Goal: Complete application form

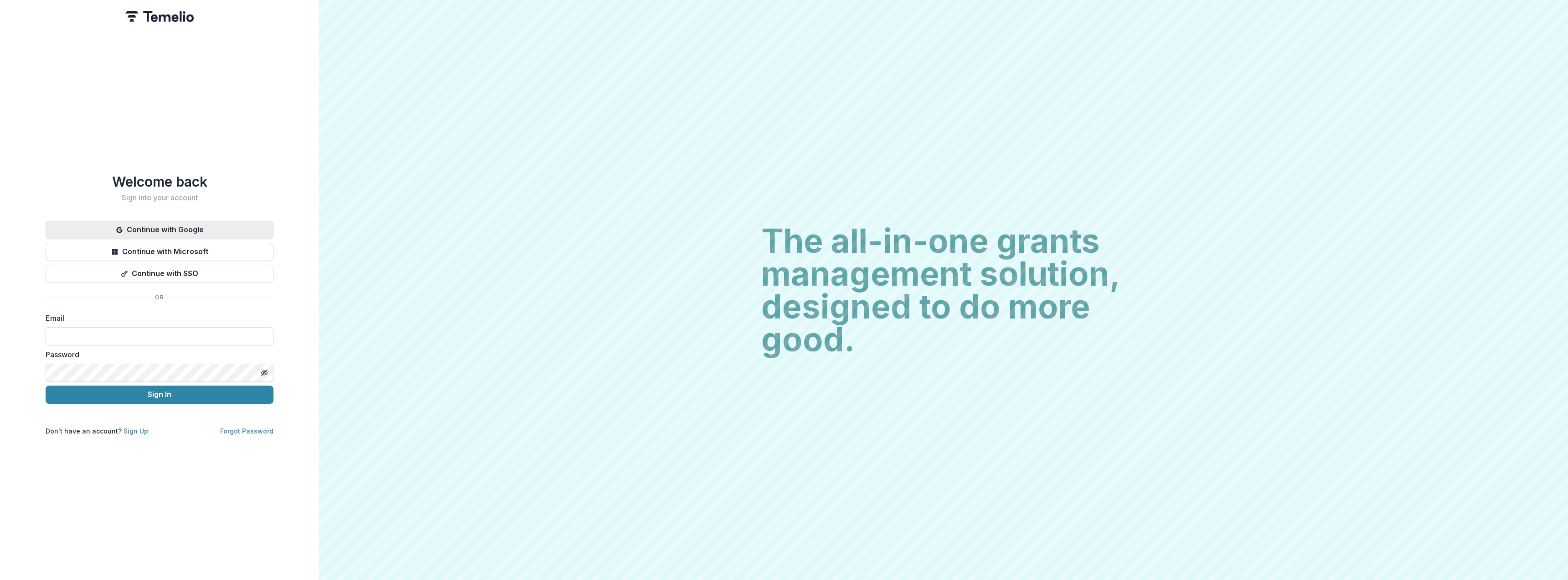
click at [192, 227] on button "Continue with Google" at bounding box center [159, 230] width 228 height 18
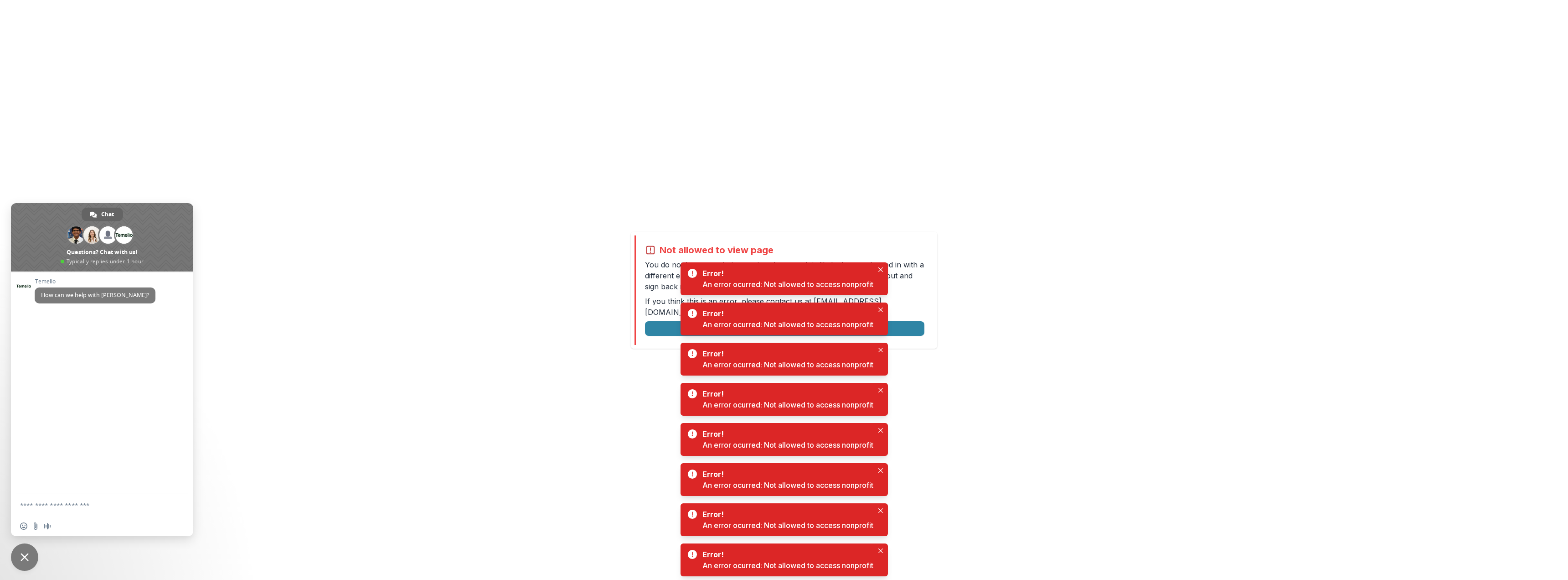
click at [661, 180] on div "Not allowed to view page You do not have permission to view the page. It is lik…" at bounding box center [784, 290] width 1568 height 580
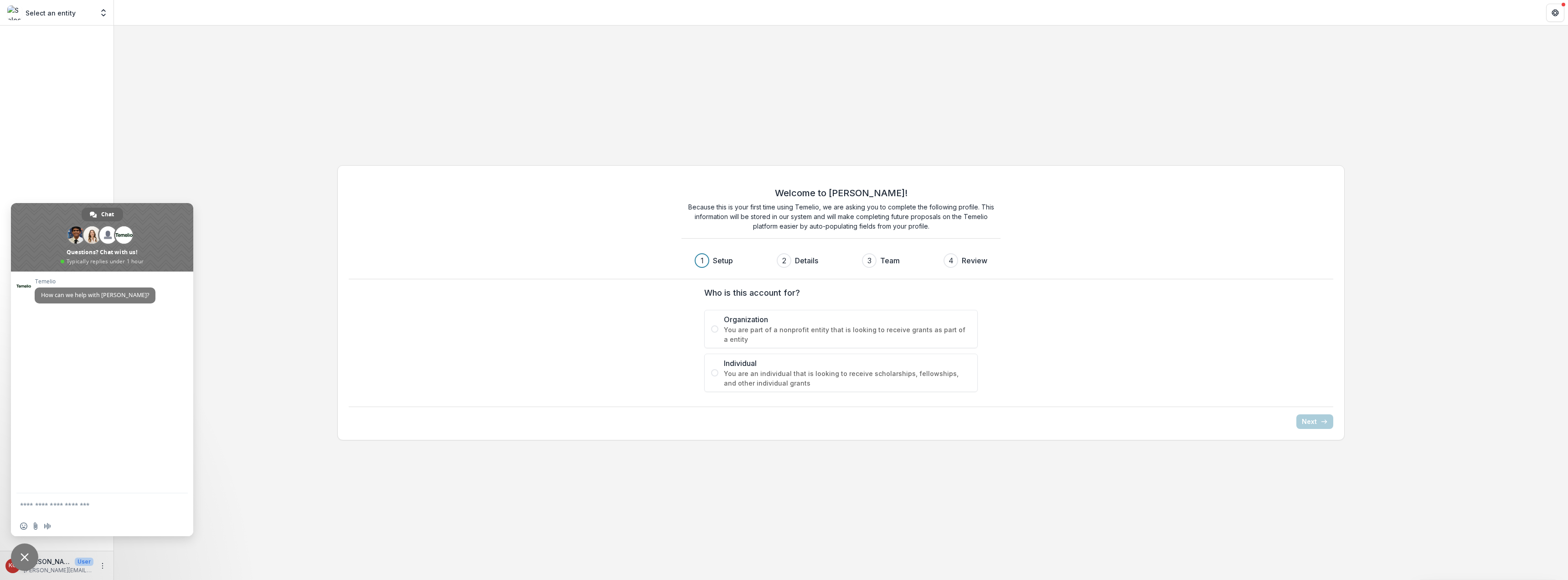
click at [787, 363] on span "Individual" at bounding box center [847, 363] width 247 height 11
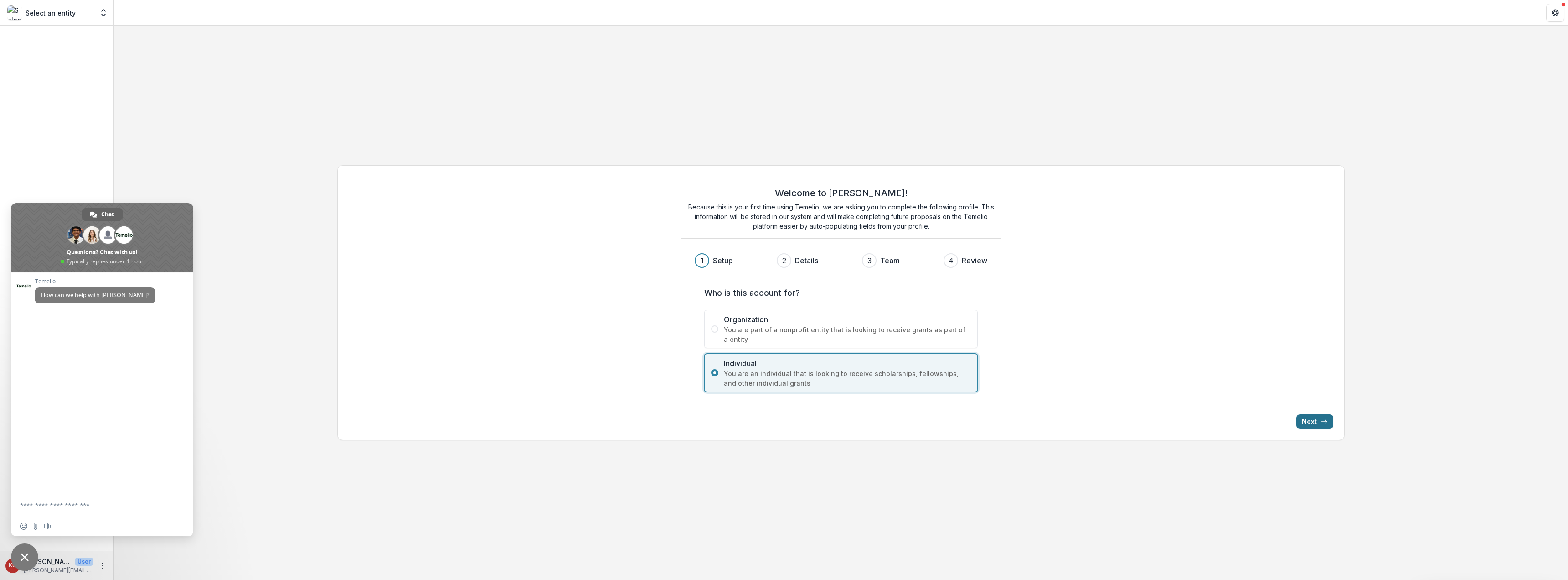
click at [1309, 425] on button "Next" at bounding box center [1315, 421] width 37 height 15
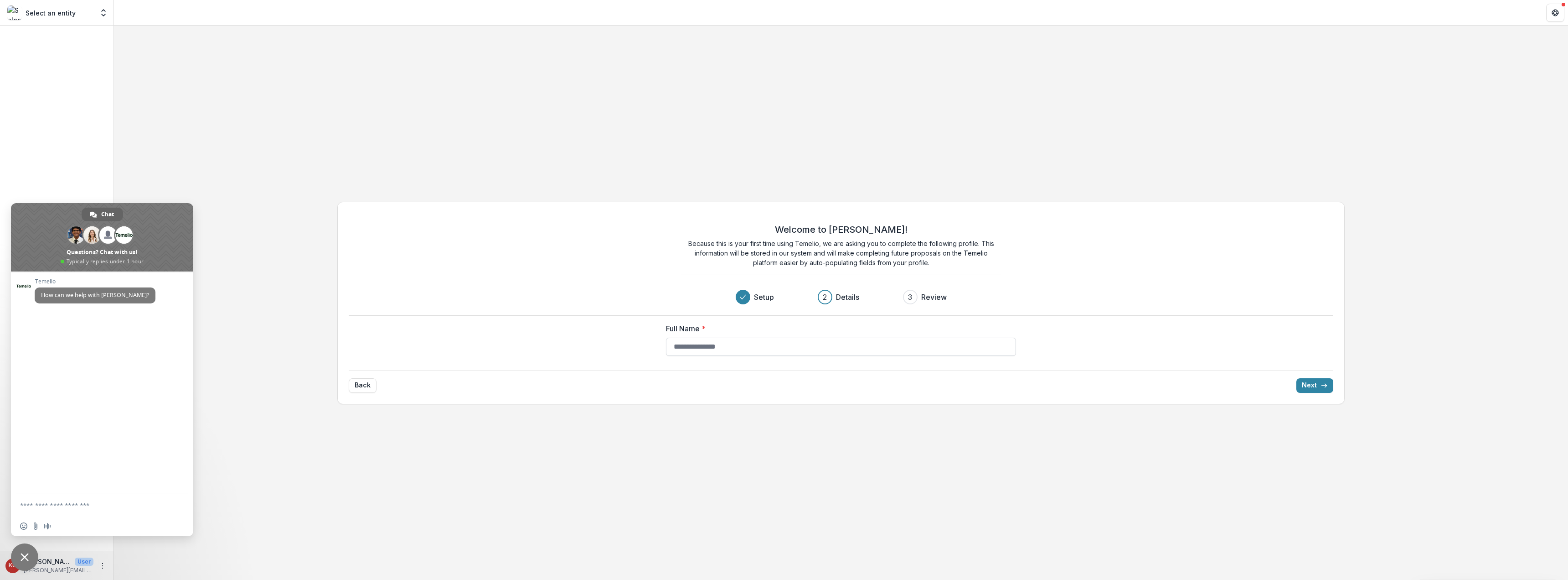
click at [733, 349] on input "Full Name *" at bounding box center [841, 347] width 350 height 18
type input "**********"
click at [1322, 389] on button "Next" at bounding box center [1315, 385] width 37 height 15
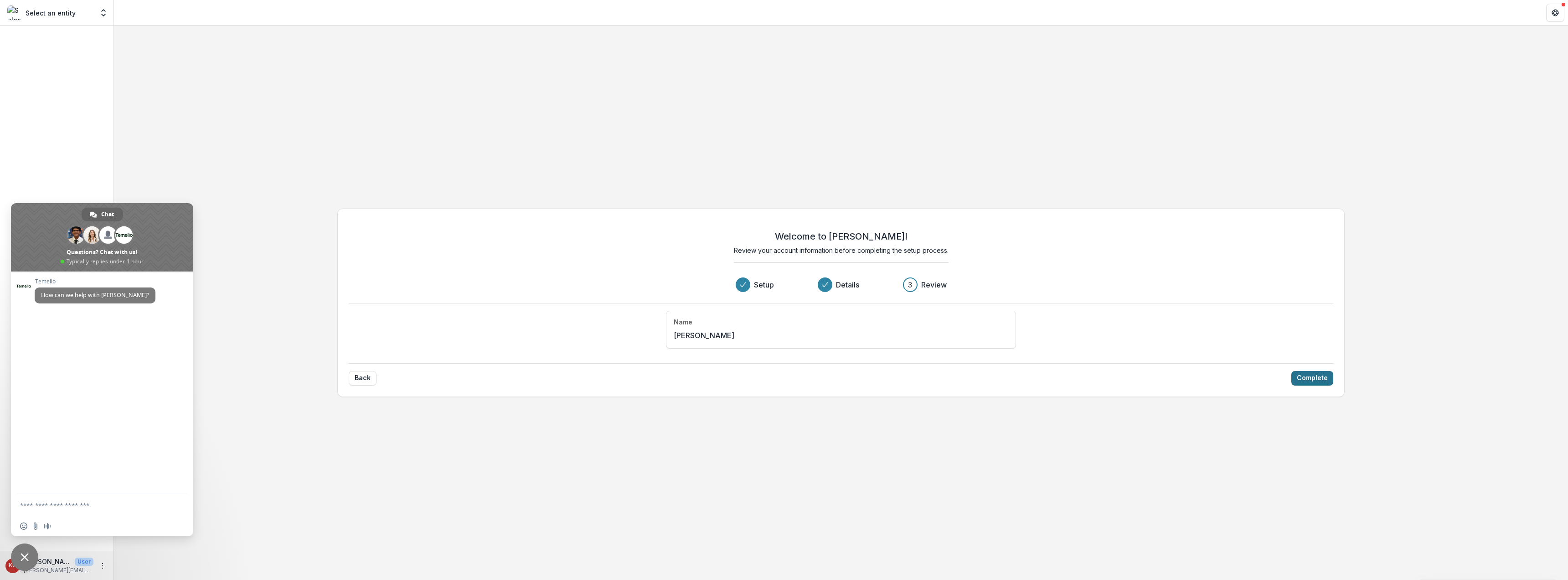
click at [1306, 378] on button "Complete" at bounding box center [1312, 378] width 42 height 15
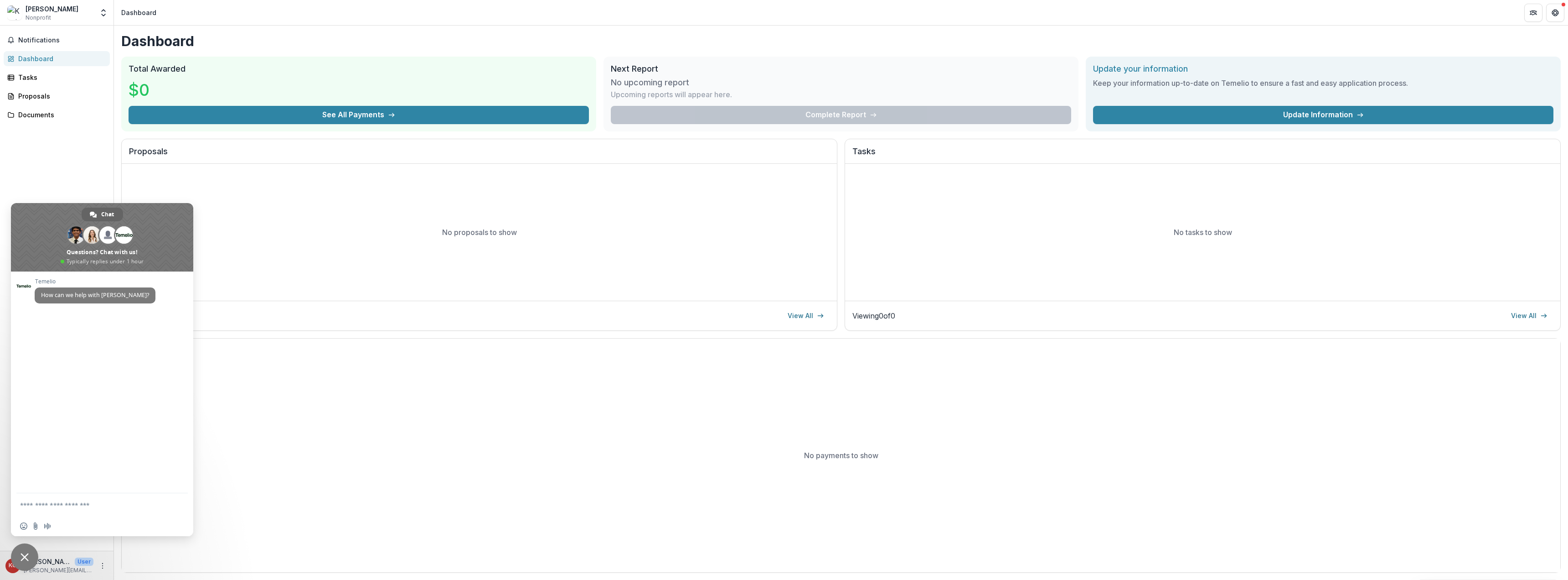
click at [549, 255] on div "No proposals to show" at bounding box center [479, 232] width 715 height 137
click at [455, 413] on div "No payments to show" at bounding box center [841, 455] width 1438 height 233
click at [84, 155] on div "Notifications Dashboard Tasks Proposals Documents" at bounding box center [56, 288] width 113 height 525
click at [32, 557] on span "Close chat" at bounding box center [25, 557] width 27 height 27
